Goal: Task Accomplishment & Management: Manage account settings

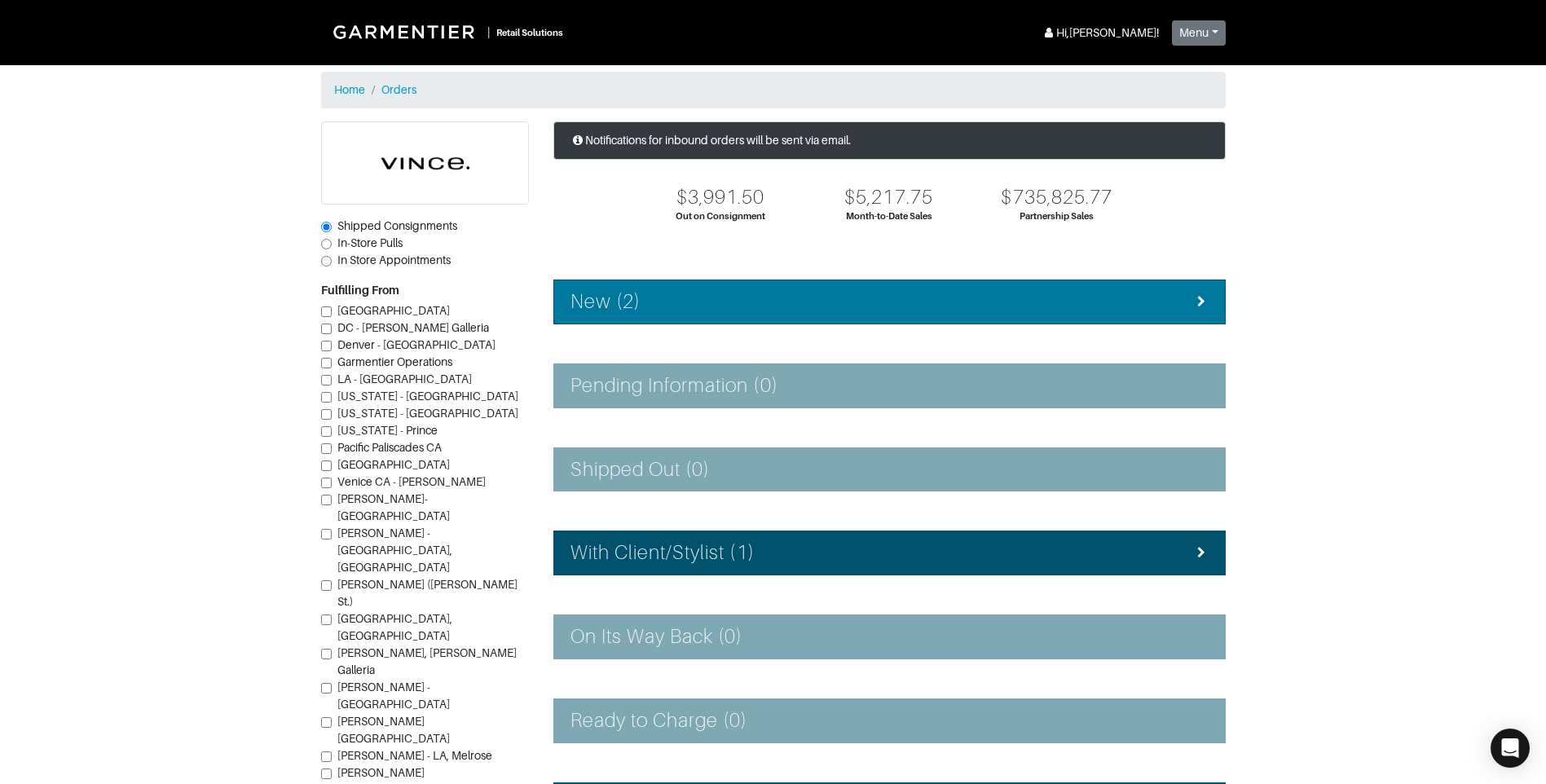
click at [851, 299] on div "New (2)" at bounding box center [889, 302] width 638 height 24
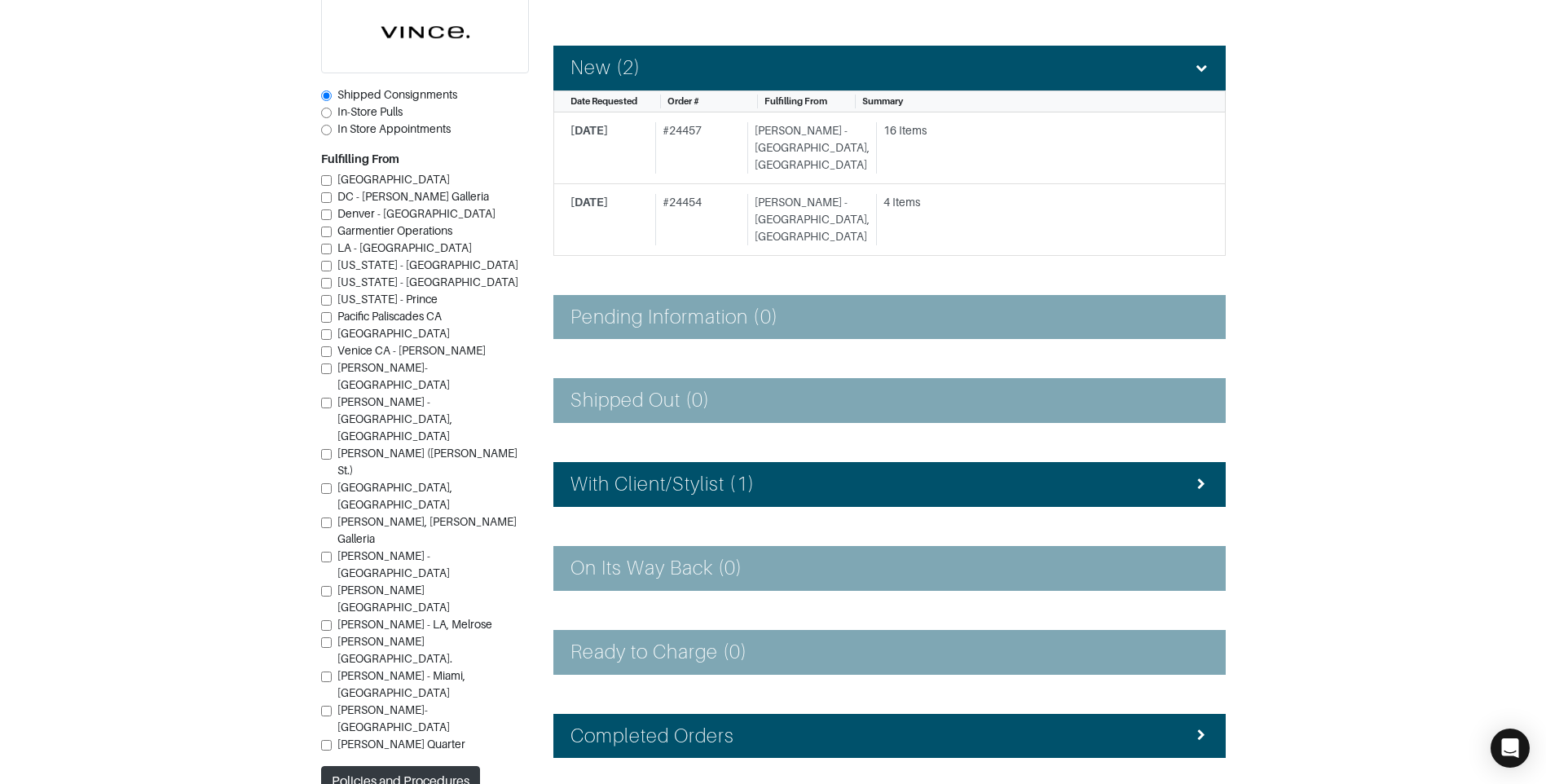
scroll to position [244, 0]
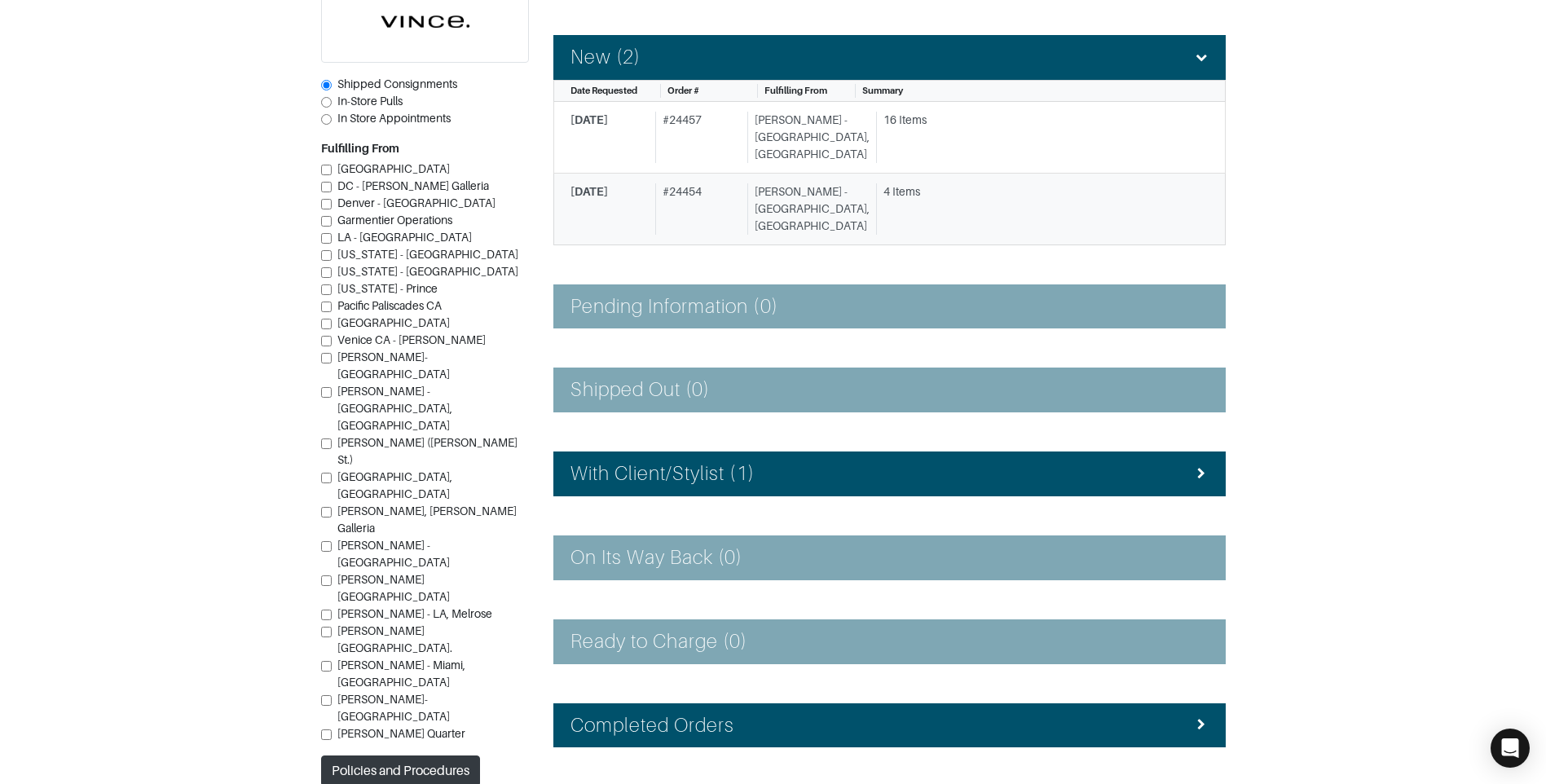
click at [838, 183] on div "Vince - Chicago, Oak Street" at bounding box center [808, 209] width 123 height 51
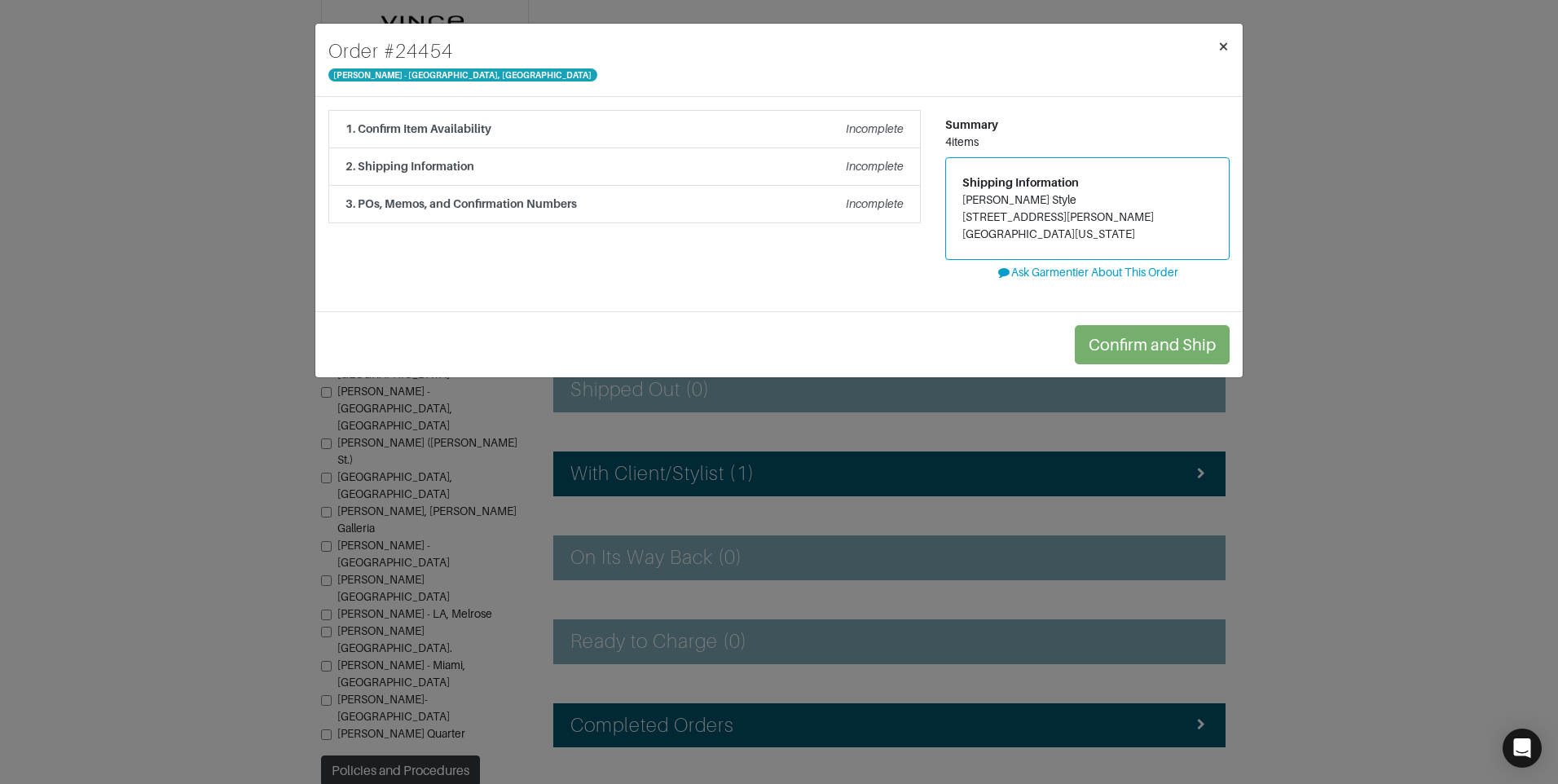
click at [1223, 51] on span "×" at bounding box center [1223, 46] width 12 height 22
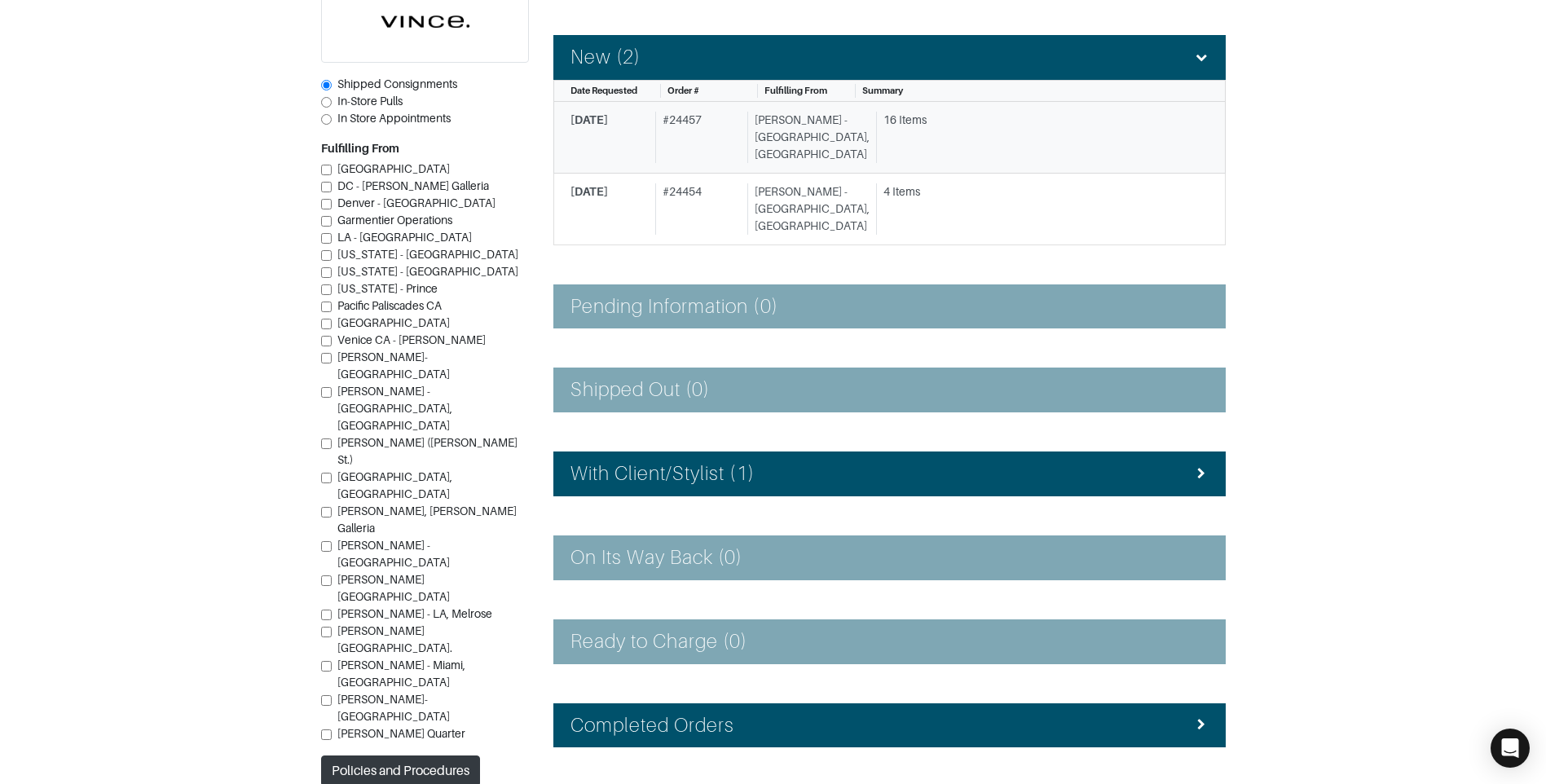
click at [904, 131] on div "16 Items" at bounding box center [1036, 137] width 320 height 51
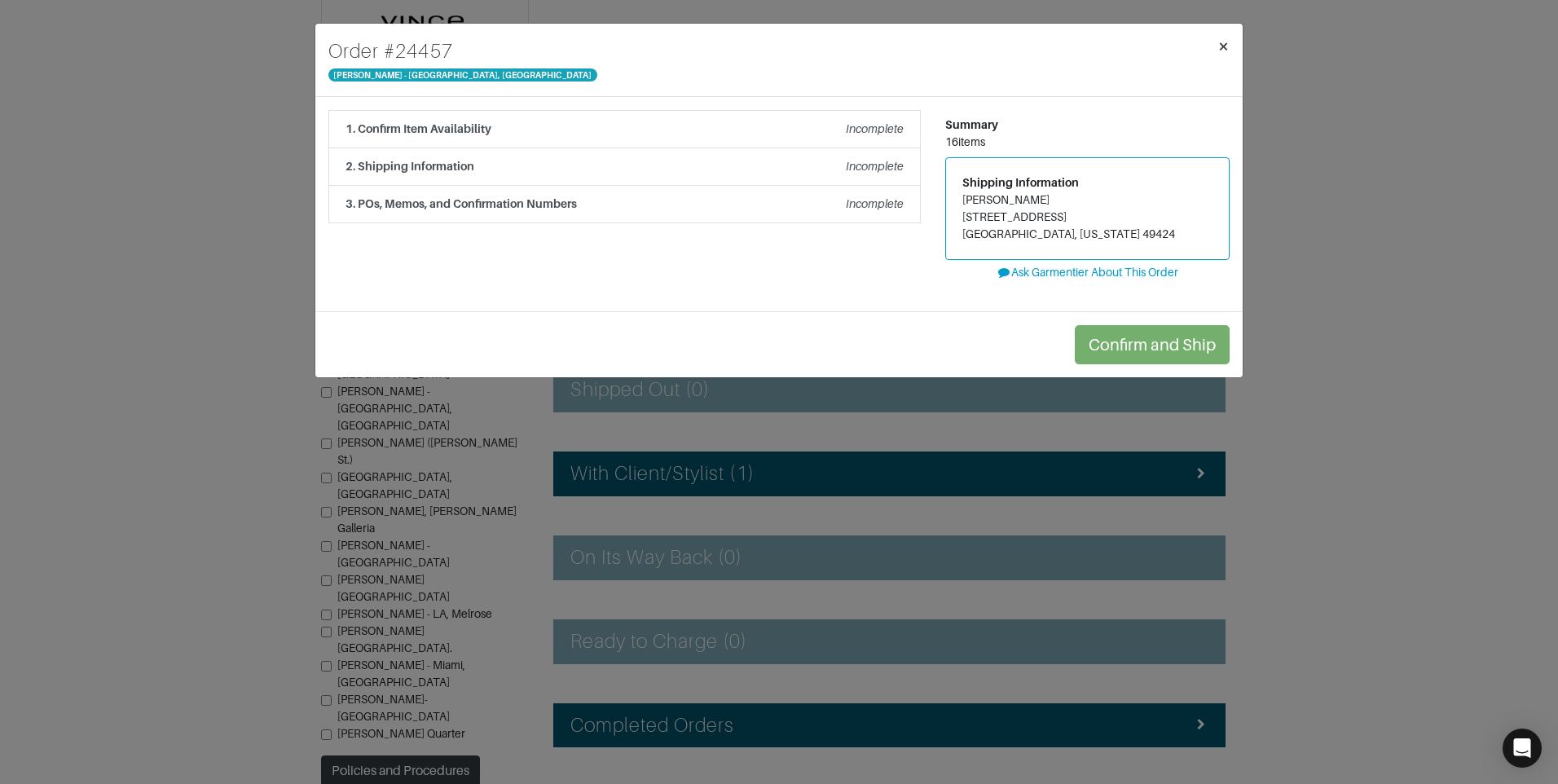
click at [1226, 45] on span "×" at bounding box center [1223, 46] width 12 height 22
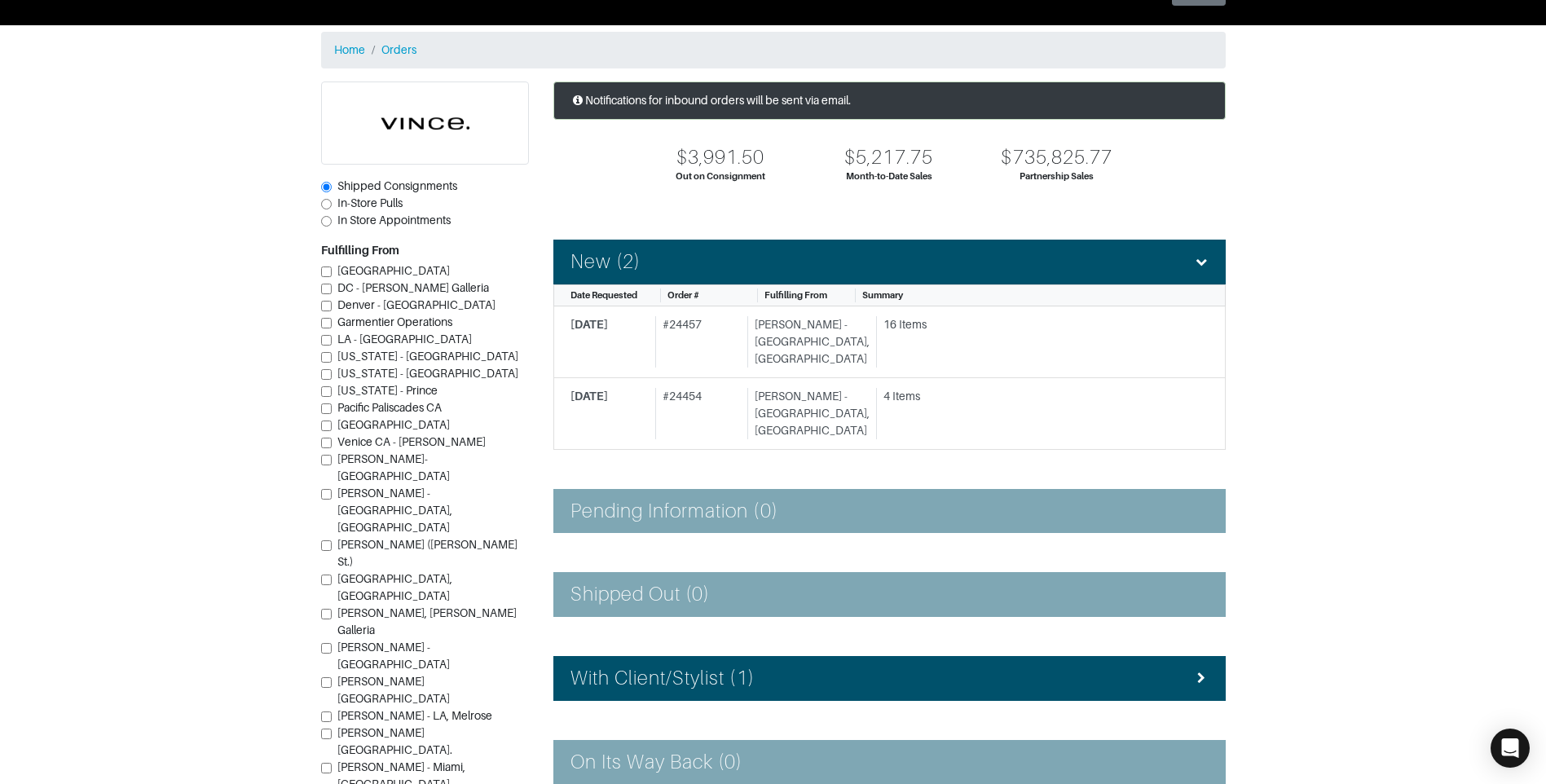
scroll to position [31, 0]
